Goal: Find specific page/section: Find specific page/section

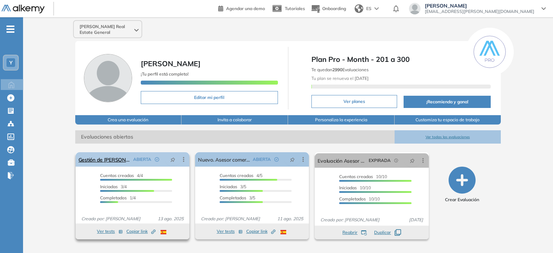
click at [149, 158] on span "ABIERTA" at bounding box center [142, 159] width 18 height 6
click at [141, 160] on span "ABIERTA" at bounding box center [142, 159] width 18 height 6
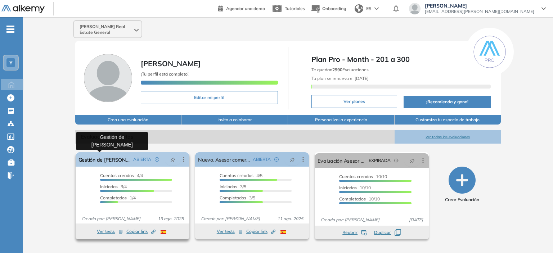
click at [114, 158] on link "Gestión de [PERSON_NAME]" at bounding box center [104, 159] width 52 height 14
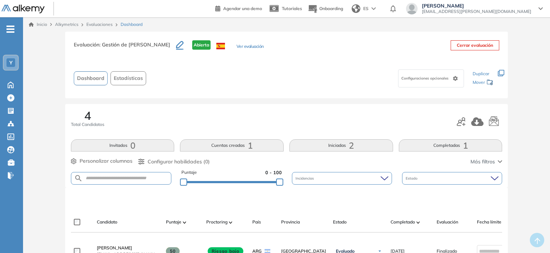
click at [354, 148] on button "Iniciadas 2" at bounding box center [341, 145] width 104 height 12
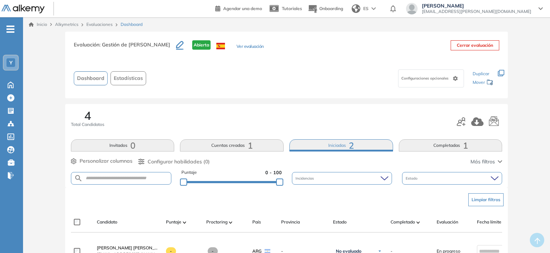
click at [20, 4] on link at bounding box center [27, 8] width 52 height 9
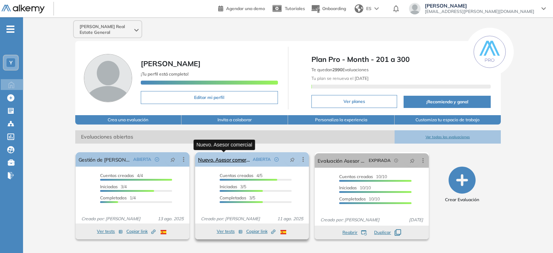
click at [241, 160] on link "Nuevo. Asesor comercial" at bounding box center [224, 159] width 52 height 14
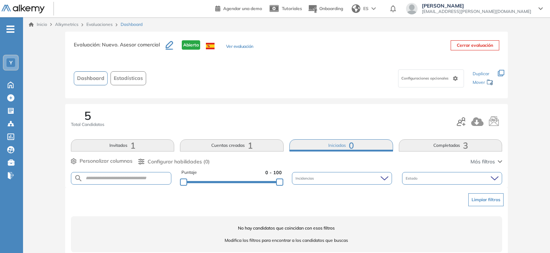
scroll to position [13, 0]
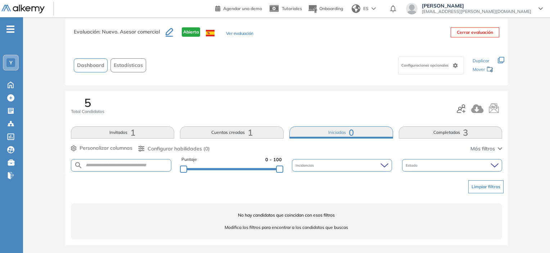
click at [140, 126] on button "Invitados 1" at bounding box center [123, 132] width 104 height 12
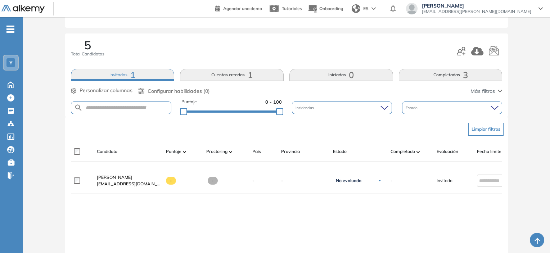
scroll to position [72, 0]
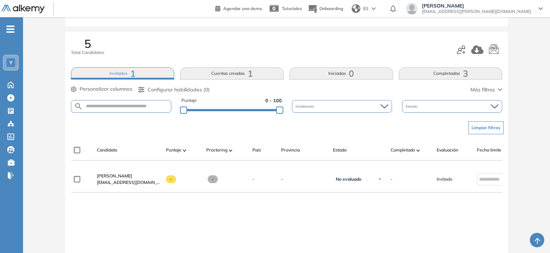
click at [437, 69] on button "Completadas 3" at bounding box center [451, 73] width 104 height 12
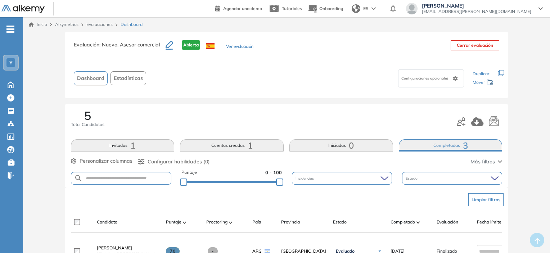
drag, startPoint x: 437, startPoint y: 69, endPoint x: 413, endPoint y: 53, distance: 28.8
click at [413, 53] on div "Evaluación : Nuevo. Asesor comercial Abierta Ver evaluación Cerrar evaluación" at bounding box center [287, 49] width 426 height 18
click at [33, 14] on div at bounding box center [31, 8] width 61 height 17
